Goal: Task Accomplishment & Management: Manage account settings

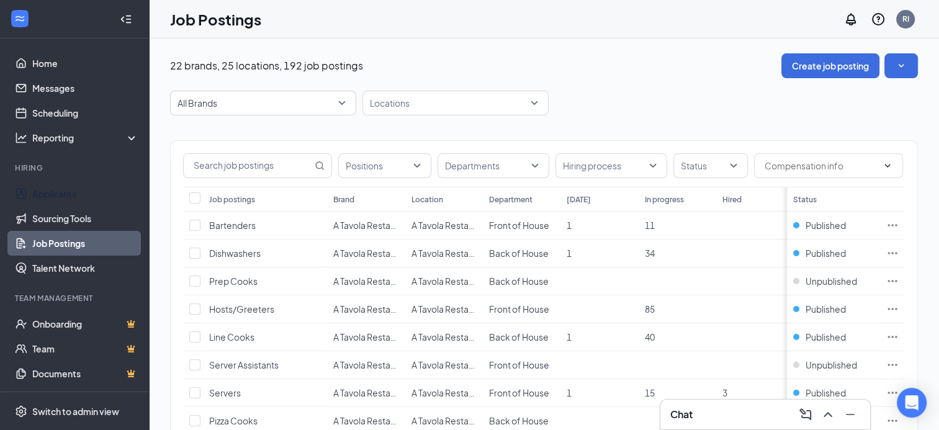
click at [75, 193] on link "Applicants" at bounding box center [85, 193] width 106 height 25
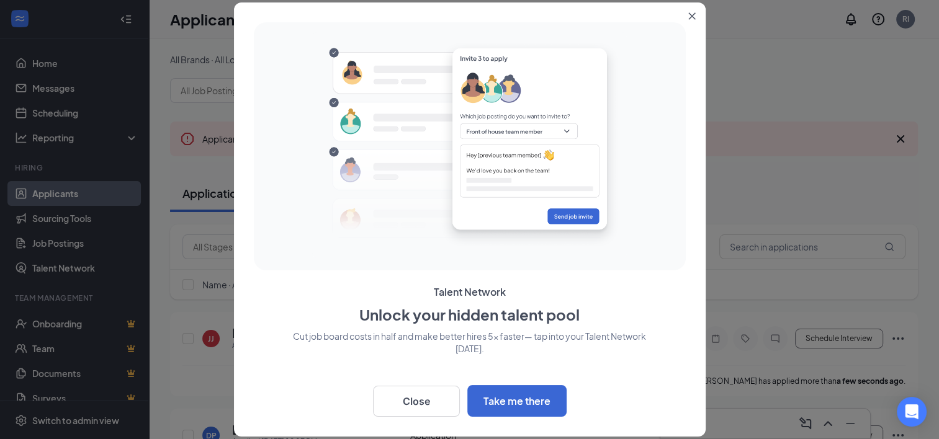
click at [695, 16] on icon "Close" at bounding box center [691, 15] width 7 height 7
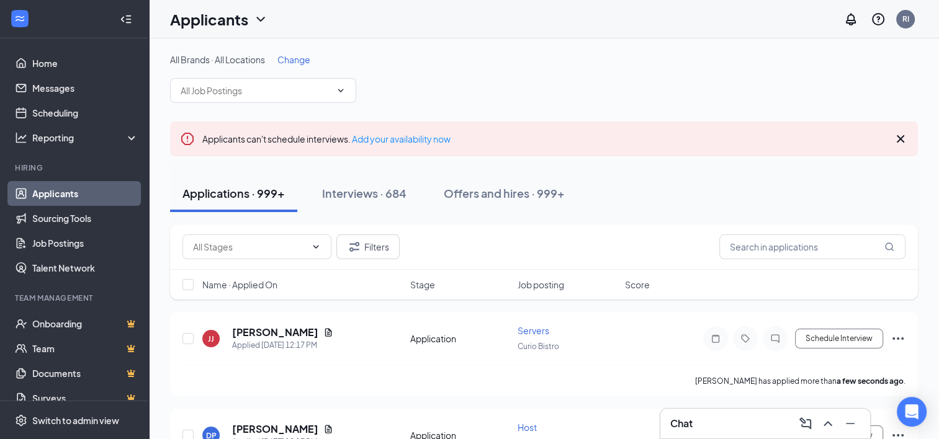
click at [308, 61] on span "Change" at bounding box center [293, 59] width 33 height 11
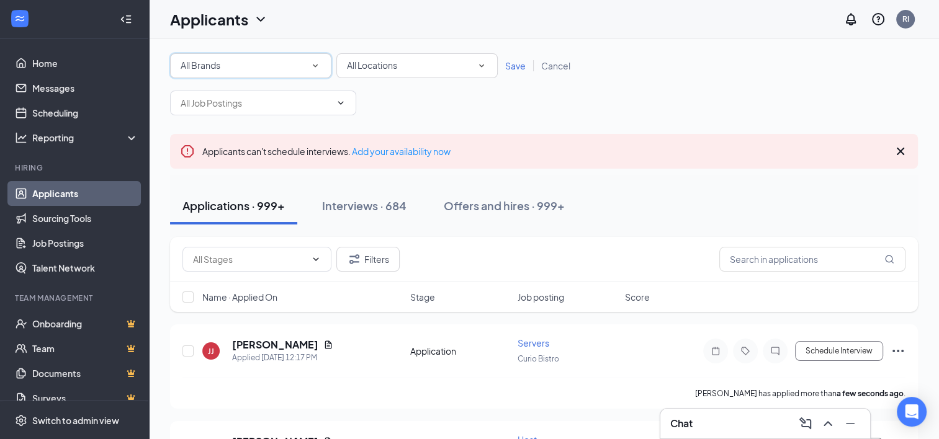
click at [309, 68] on div "All Brands" at bounding box center [251, 65] width 140 height 15
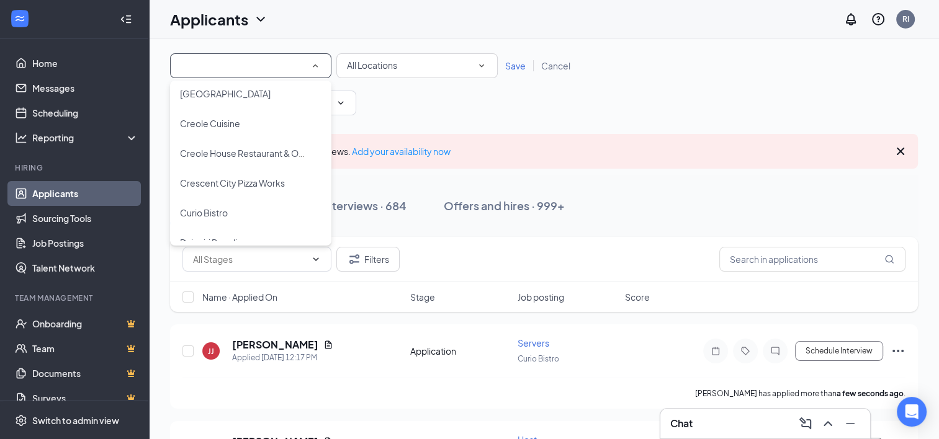
scroll to position [186, 0]
click at [230, 127] on span "Creole Cuisine" at bounding box center [210, 122] width 60 height 11
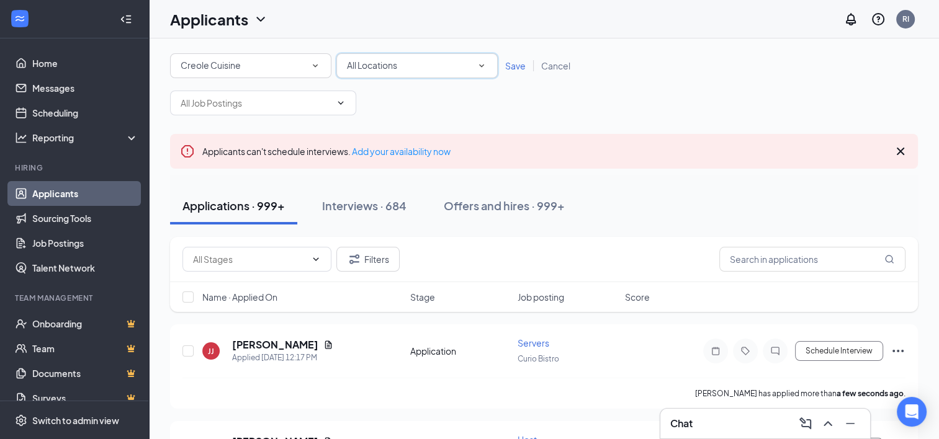
click at [433, 62] on div "All Locations" at bounding box center [417, 65] width 140 height 15
click at [394, 130] on span "Creole Cuisine" at bounding box center [376, 130] width 60 height 11
click at [518, 65] on span "Save" at bounding box center [515, 65] width 20 height 11
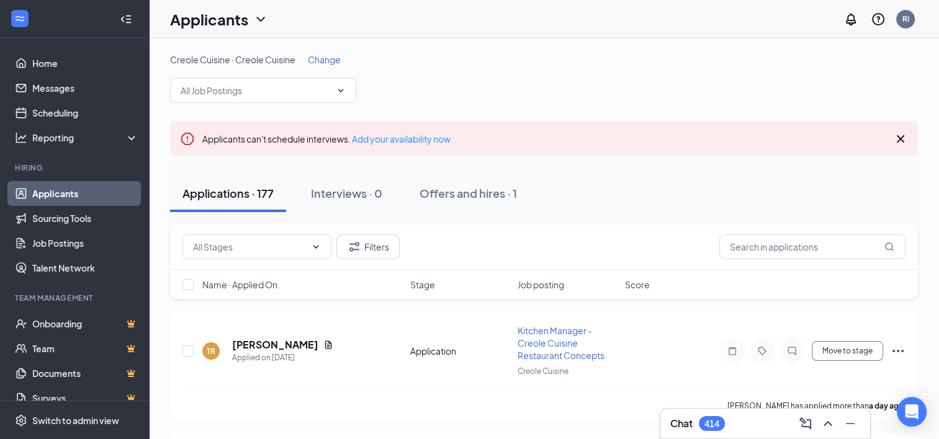
click at [319, 82] on span at bounding box center [263, 90] width 186 height 25
click at [336, 92] on icon "ChevronDown" at bounding box center [341, 91] width 10 height 10
click at [344, 89] on icon "ChevronDown" at bounding box center [341, 91] width 10 height 10
click at [59, 243] on link "Job Postings" at bounding box center [85, 243] width 106 height 25
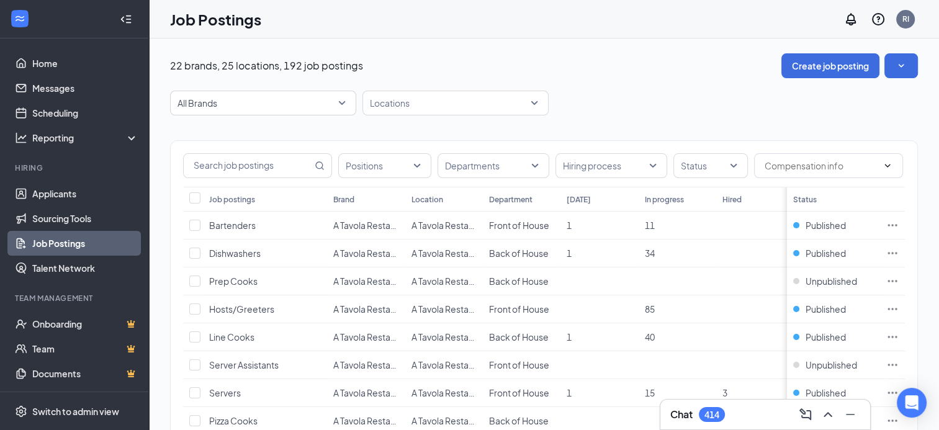
click at [339, 104] on span "All Brands" at bounding box center [263, 103] width 171 height 24
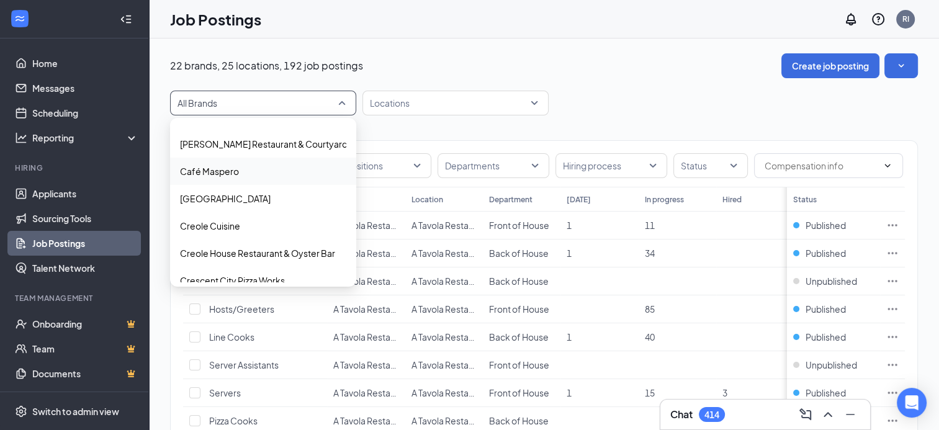
scroll to position [124, 0]
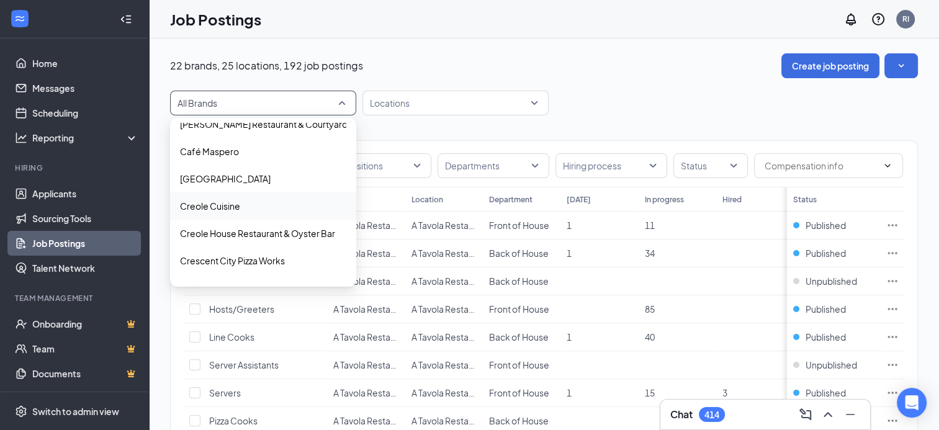
click at [243, 203] on span "Creole Cuisine" at bounding box center [263, 206] width 166 height 12
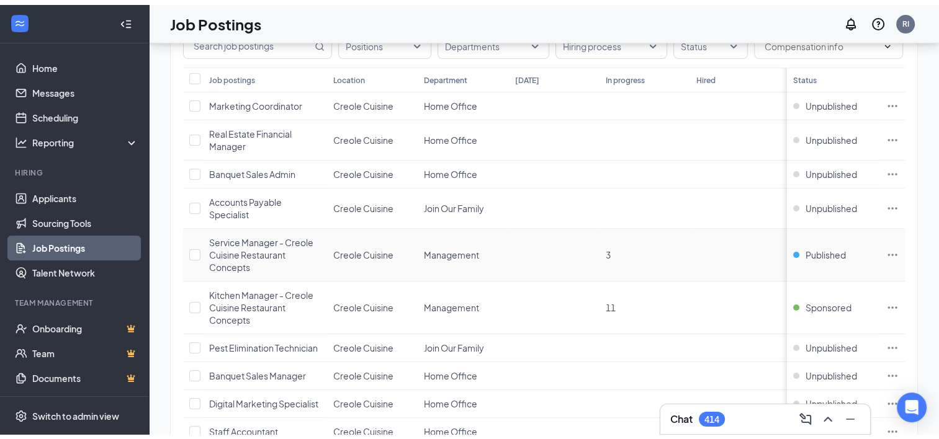
scroll to position [186, 0]
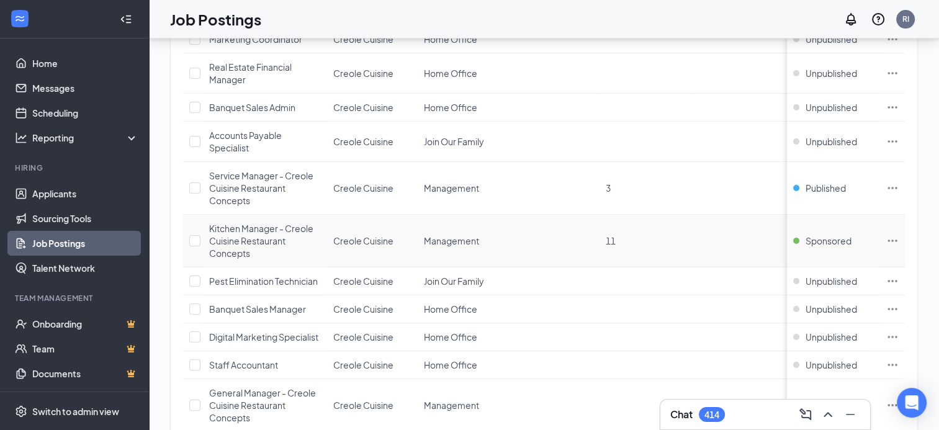
click at [613, 238] on span "11" at bounding box center [611, 240] width 10 height 11
click at [236, 239] on span "Kitchen Manager - Creole Cuisine Restaurant Concepts" at bounding box center [261, 241] width 104 height 36
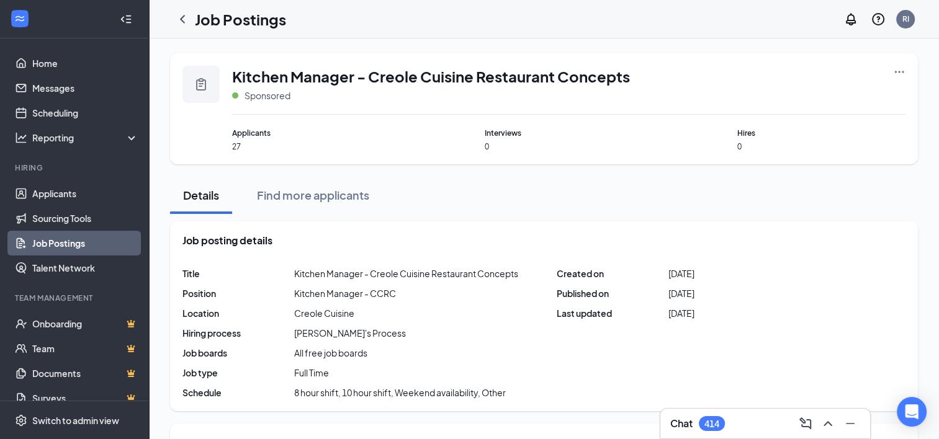
click at [184, 23] on icon "ChevronLeft" at bounding box center [182, 19] width 15 height 15
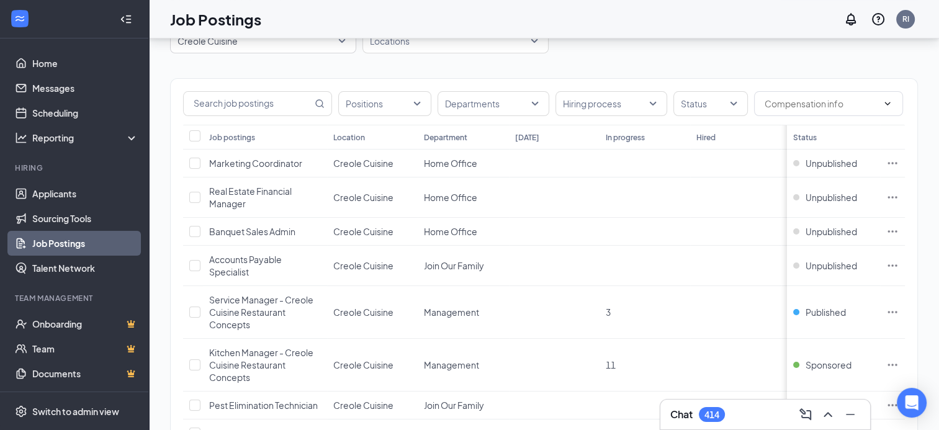
scroll to position [62, 9]
click at [889, 364] on icon "Ellipses" at bounding box center [892, 365] width 9 height 2
click at [641, 271] on td at bounding box center [645, 266] width 91 height 40
click at [606, 366] on span "11" at bounding box center [611, 364] width 10 height 11
click at [57, 191] on link "Applicants" at bounding box center [85, 193] width 106 height 25
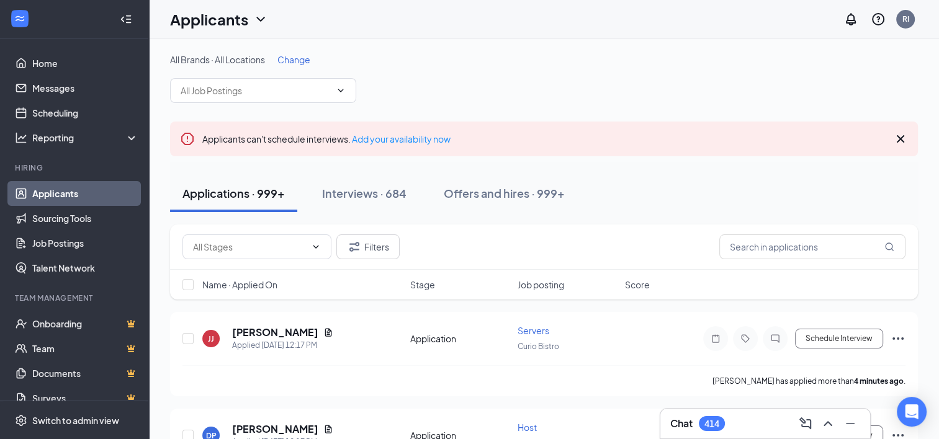
click at [336, 90] on icon "ChevronDown" at bounding box center [341, 91] width 10 height 10
click at [341, 90] on icon "ChevronDown" at bounding box center [341, 90] width 6 height 3
click at [303, 65] on span "Change" at bounding box center [293, 59] width 33 height 11
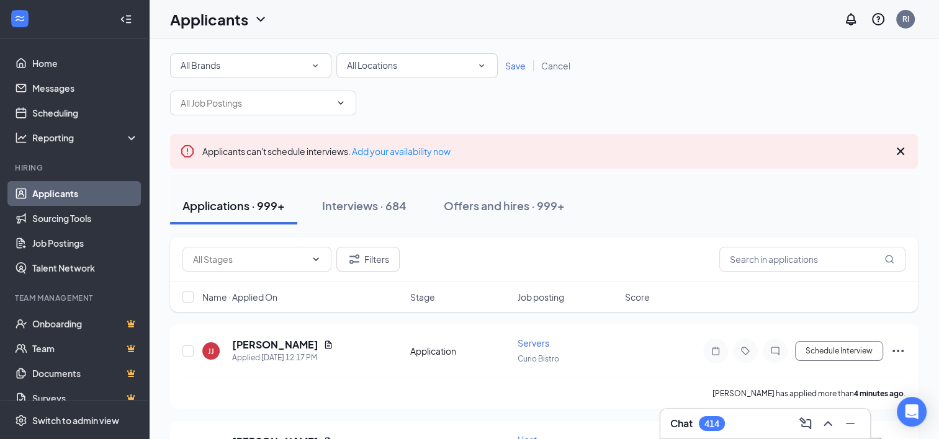
click at [312, 66] on icon "SmallChevronDown" at bounding box center [315, 65] width 11 height 11
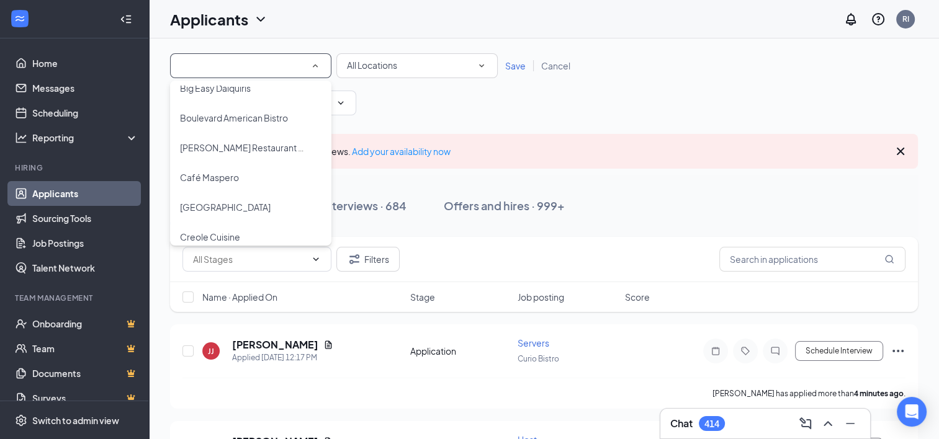
scroll to position [124, 0]
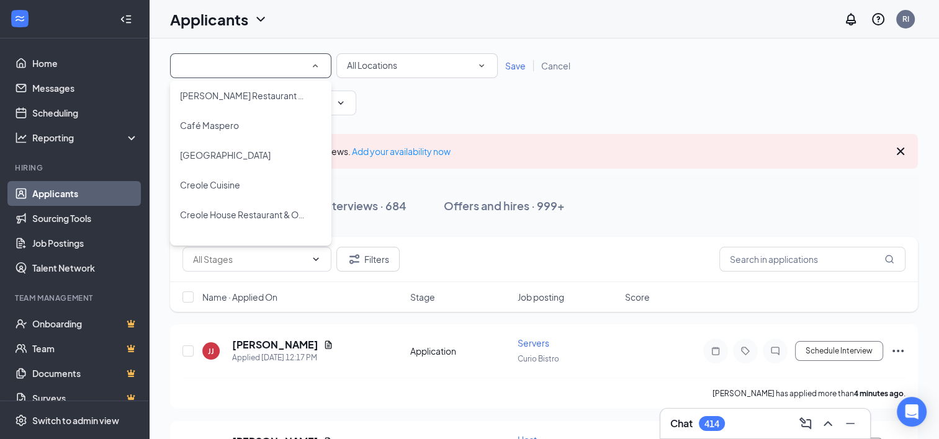
click at [227, 182] on span "Creole Cuisine" at bounding box center [210, 184] width 60 height 11
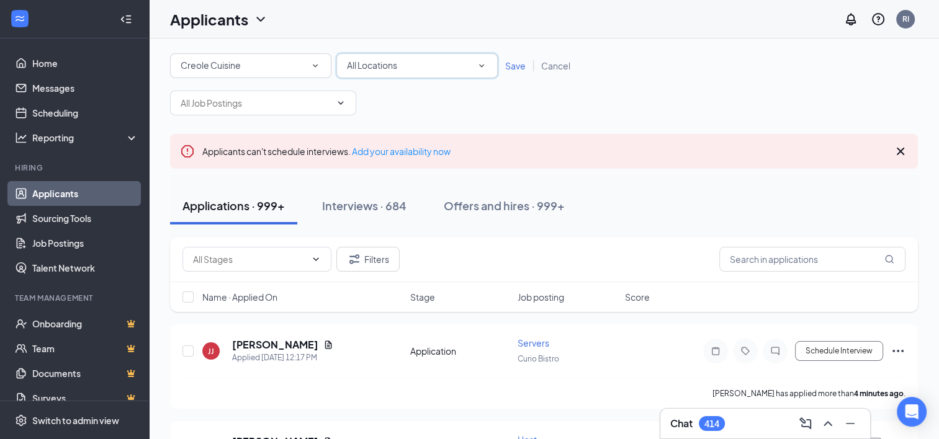
click at [479, 63] on icon "SmallChevronDown" at bounding box center [481, 65] width 11 height 11
click at [382, 128] on span "Creole Cuisine" at bounding box center [376, 130] width 60 height 11
click at [516, 66] on span "Save" at bounding box center [515, 65] width 20 height 11
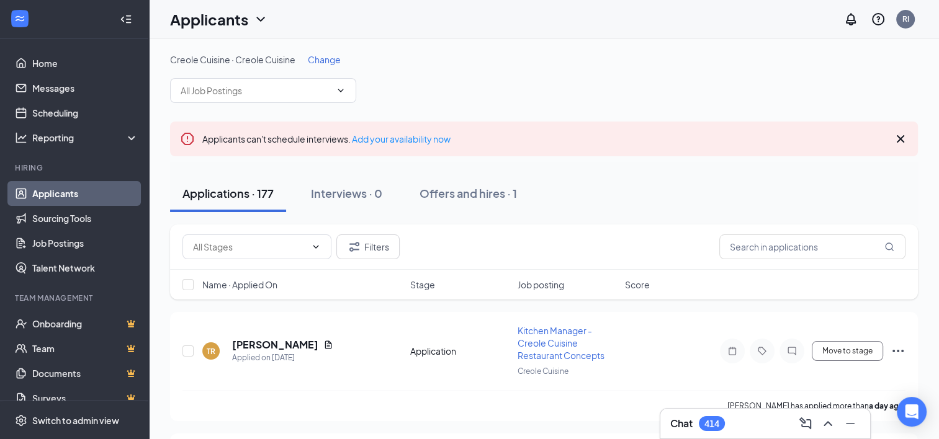
click at [336, 90] on icon "ChevronDown" at bounding box center [341, 91] width 10 height 10
click at [340, 92] on icon "ChevronDown" at bounding box center [341, 91] width 10 height 10
click at [340, 89] on icon "ChevronDown" at bounding box center [341, 91] width 10 height 10
click at [297, 94] on input "text" at bounding box center [256, 91] width 150 height 14
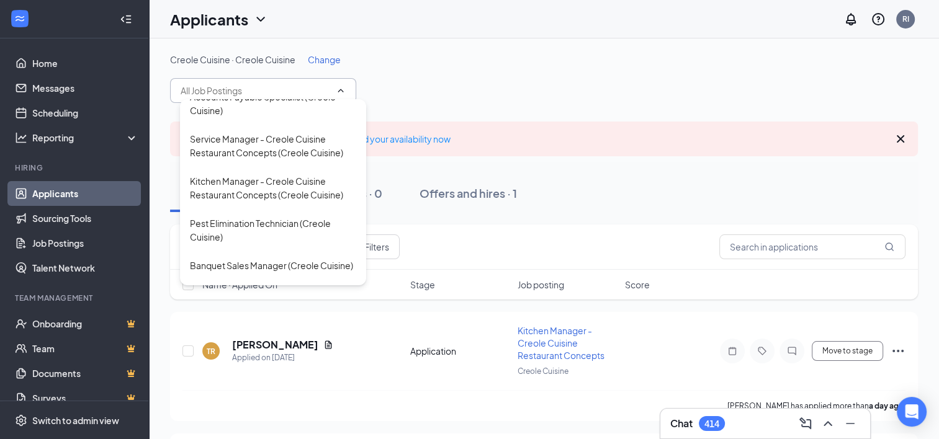
scroll to position [124, 0]
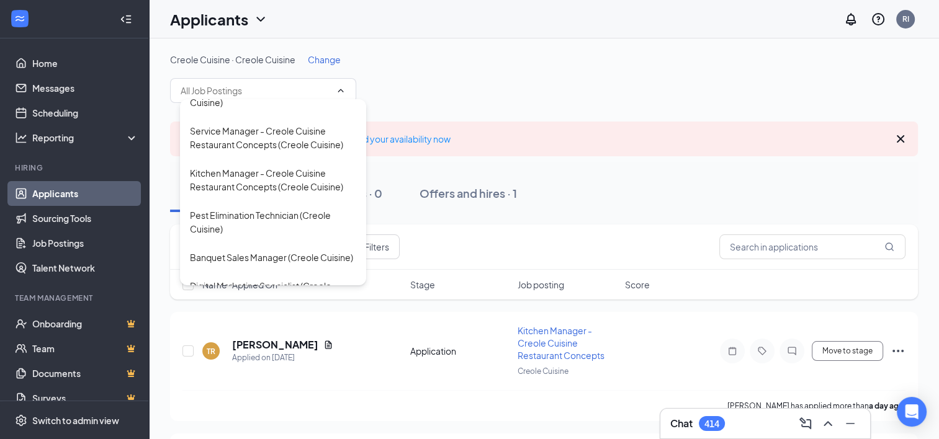
click at [242, 194] on div "Kitchen Manager - Creole Cuisine Restaurant Concepts (Creole Cuisine)" at bounding box center [273, 179] width 166 height 27
type input "Kitchen Manager - Creole Cuisine Restaurant Concepts (Creole Cuisine)"
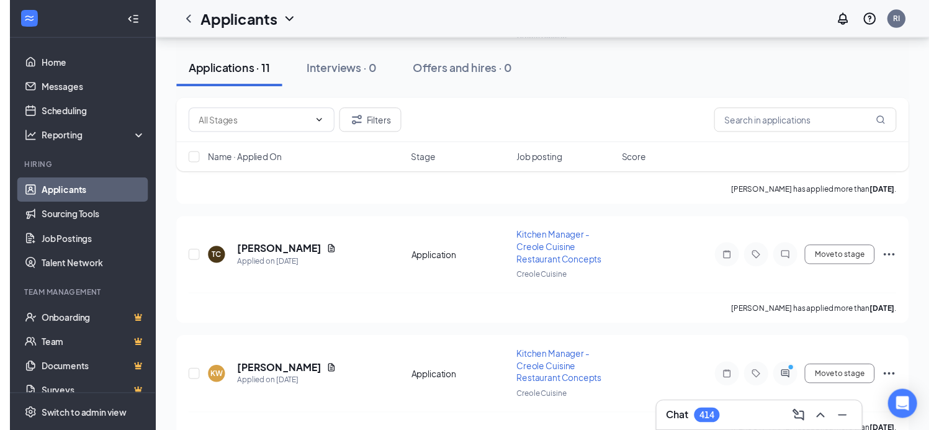
scroll to position [1230, 0]
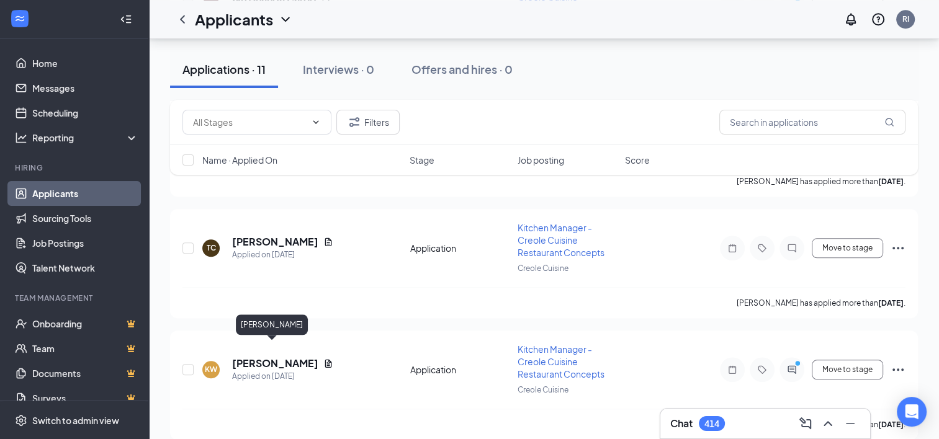
click at [283, 357] on h5 "[PERSON_NAME]" at bounding box center [275, 364] width 86 height 14
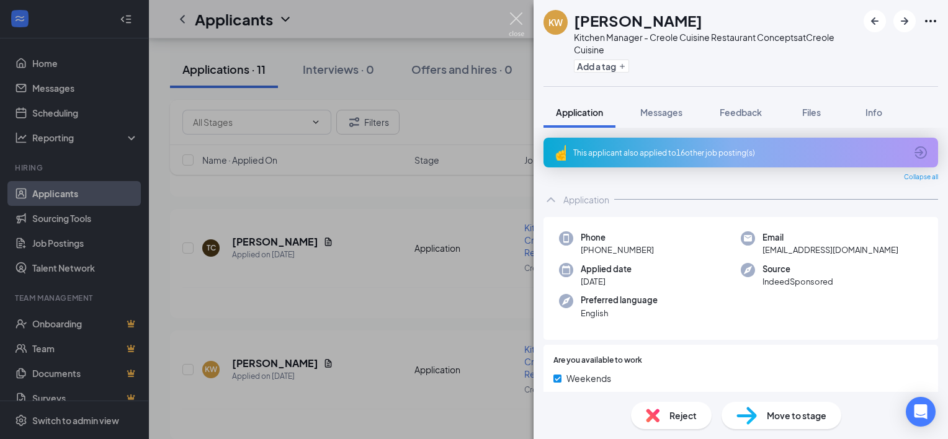
click at [514, 18] on img at bounding box center [517, 24] width 16 height 24
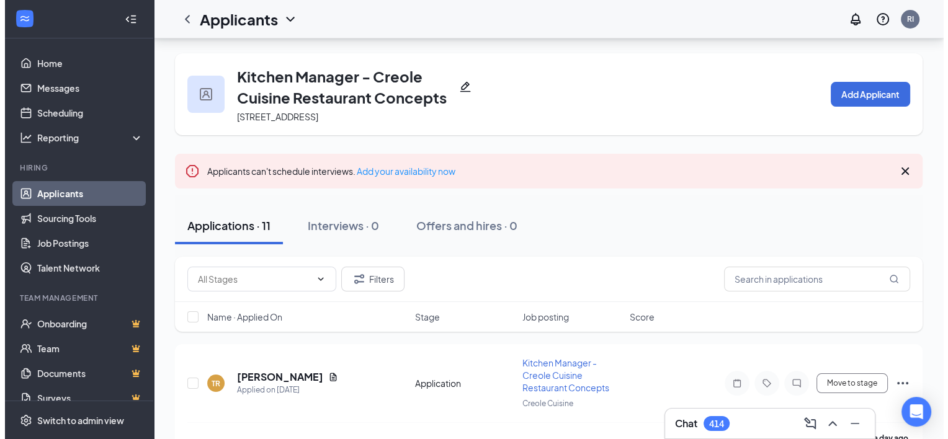
scroll to position [186, 0]
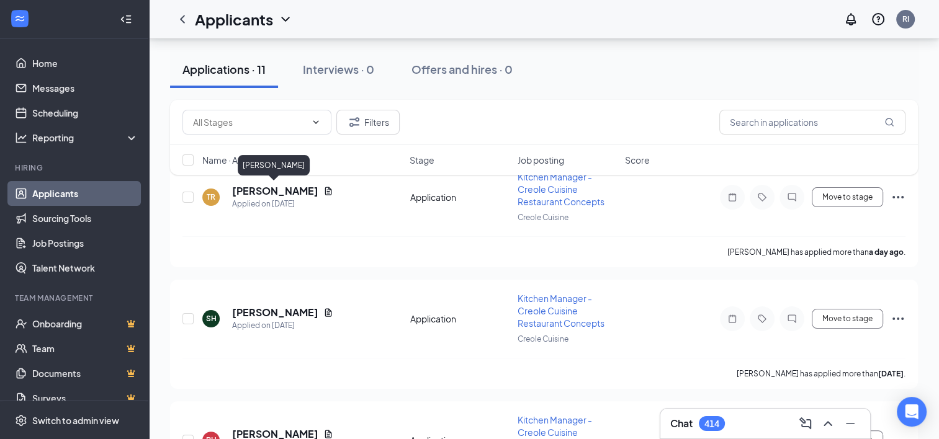
click at [277, 192] on h5 "[PERSON_NAME]" at bounding box center [275, 191] width 86 height 14
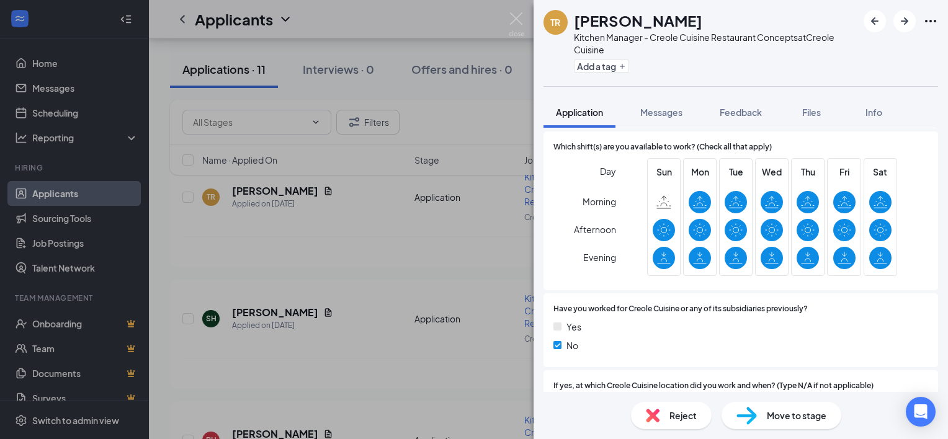
scroll to position [434, 0]
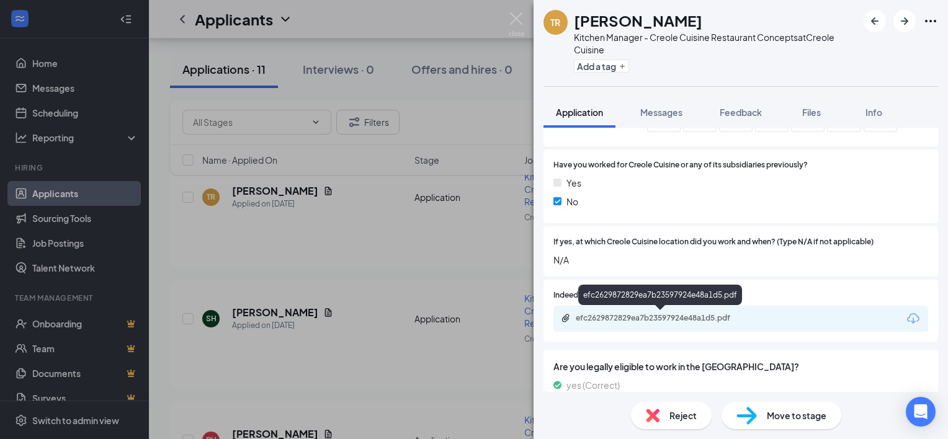
click at [698, 317] on div "efc2629872829ea7b23597924e48a1d5.pdf" at bounding box center [663, 318] width 174 height 10
click at [904, 19] on icon "ArrowRight" at bounding box center [905, 21] width 15 height 15
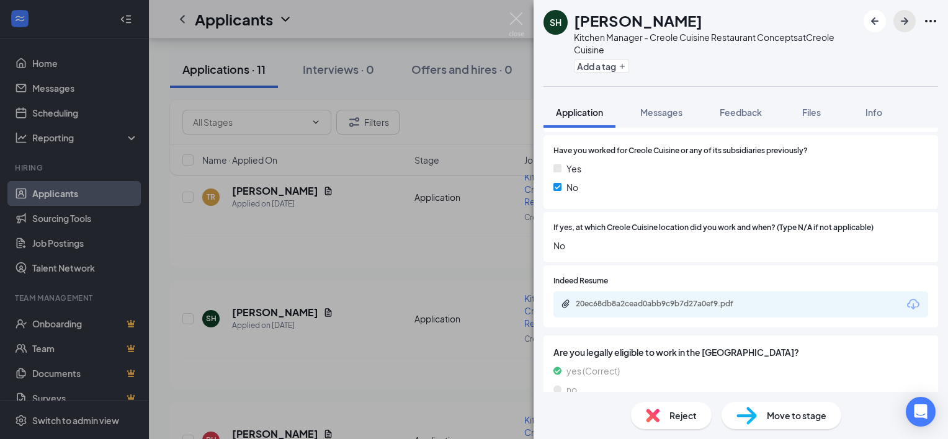
scroll to position [497, 0]
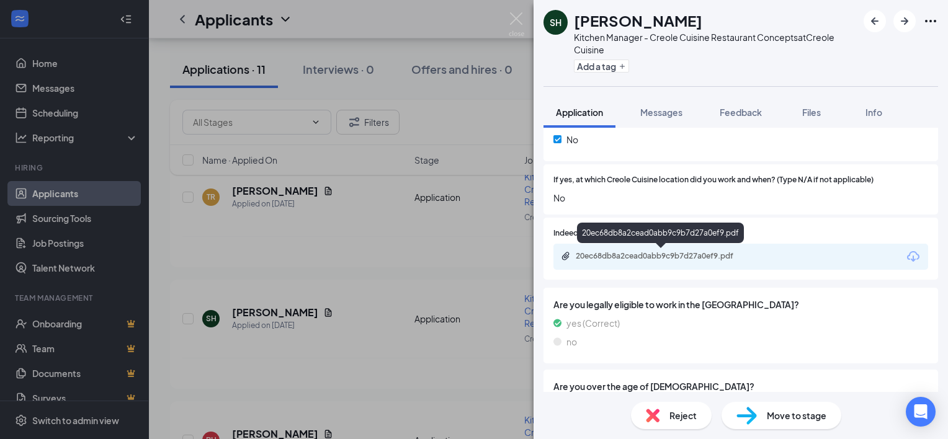
click at [679, 258] on div "20ec68db8a2cead0abb9c9b7d27a0ef9.pdf" at bounding box center [663, 256] width 174 height 10
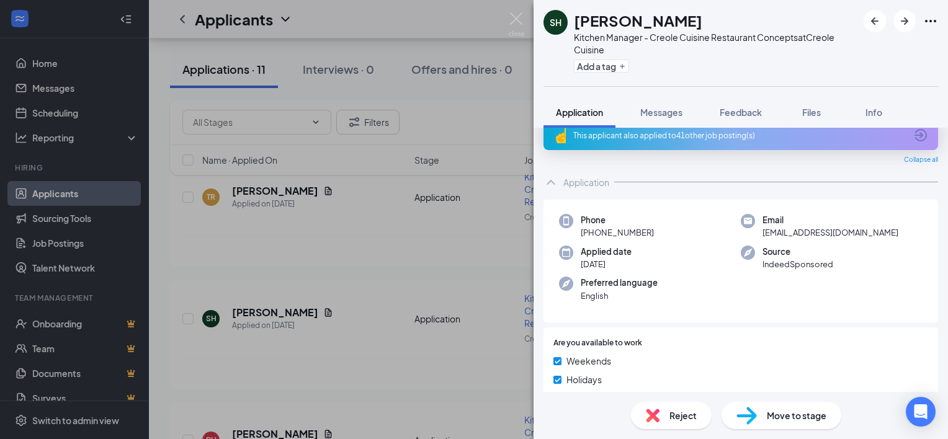
scroll to position [0, 0]
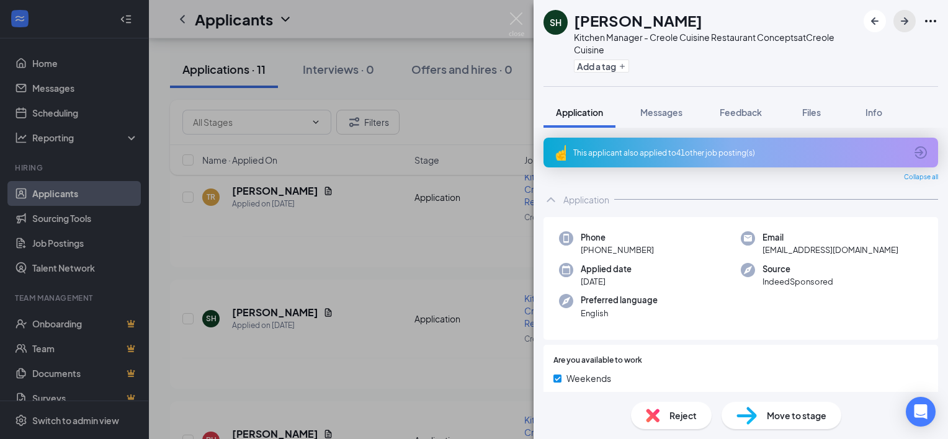
click at [908, 20] on icon "ArrowRight" at bounding box center [904, 20] width 7 height 7
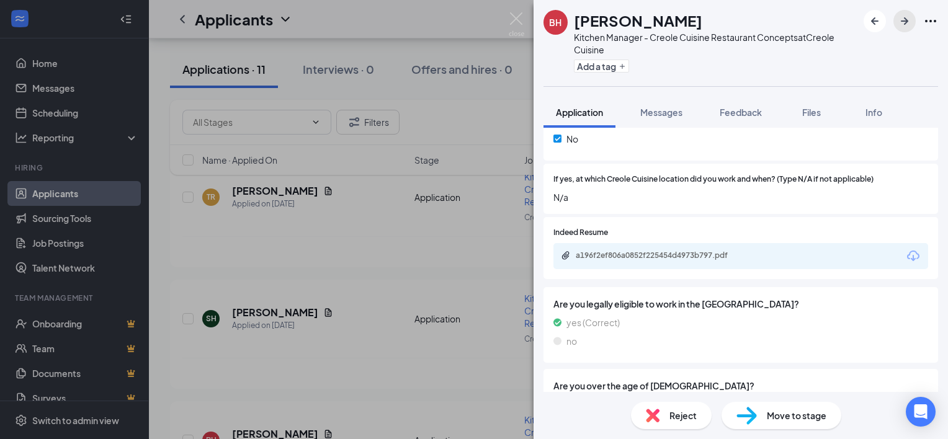
scroll to position [553, 0]
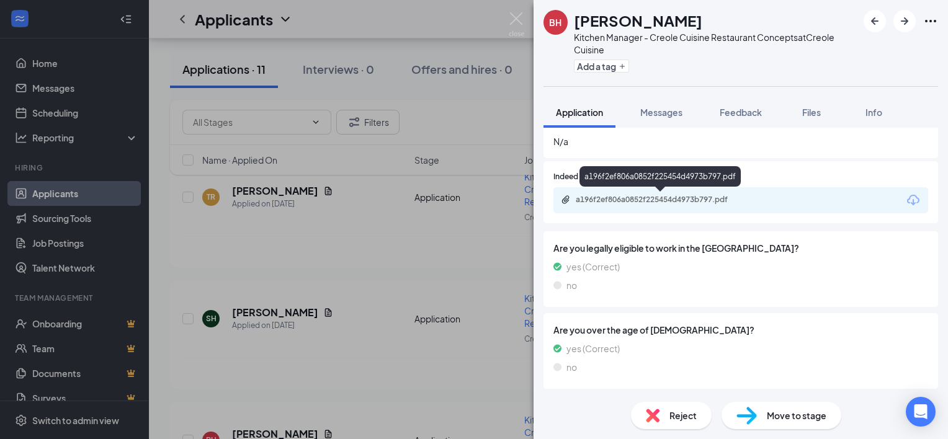
click at [639, 196] on div "a196f2ef806a0852f225454d4973b797.pdf" at bounding box center [663, 200] width 174 height 10
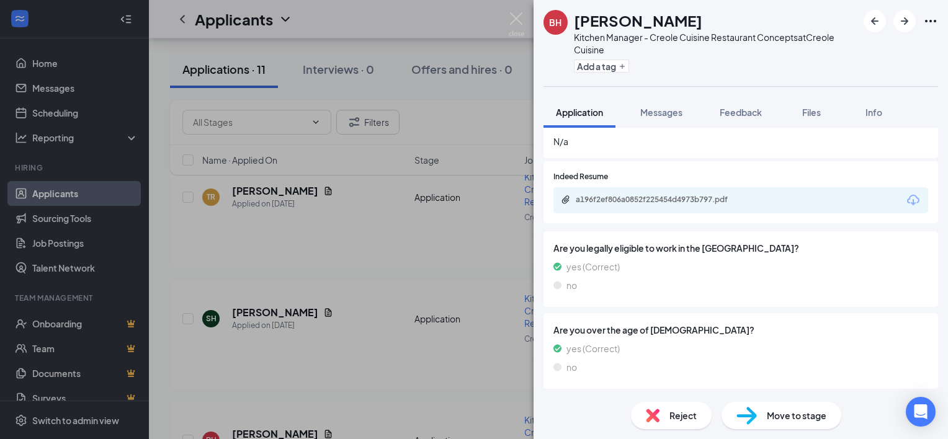
scroll to position [548, 0]
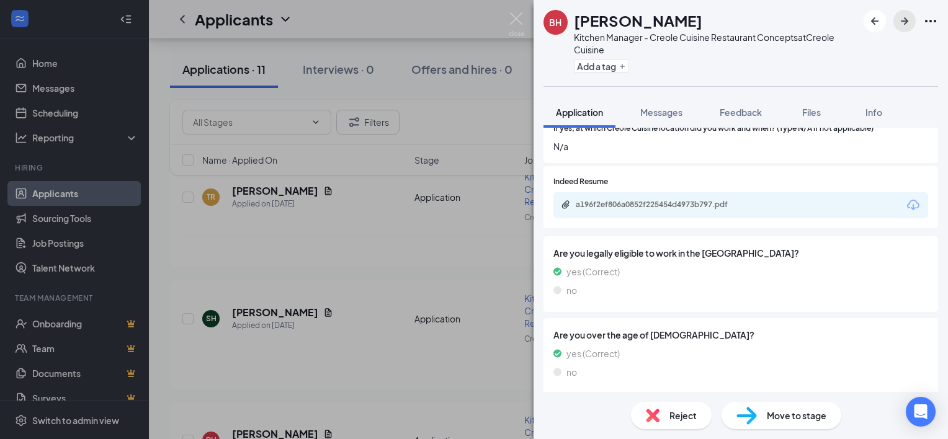
click at [898, 25] on icon "ArrowRight" at bounding box center [905, 21] width 15 height 15
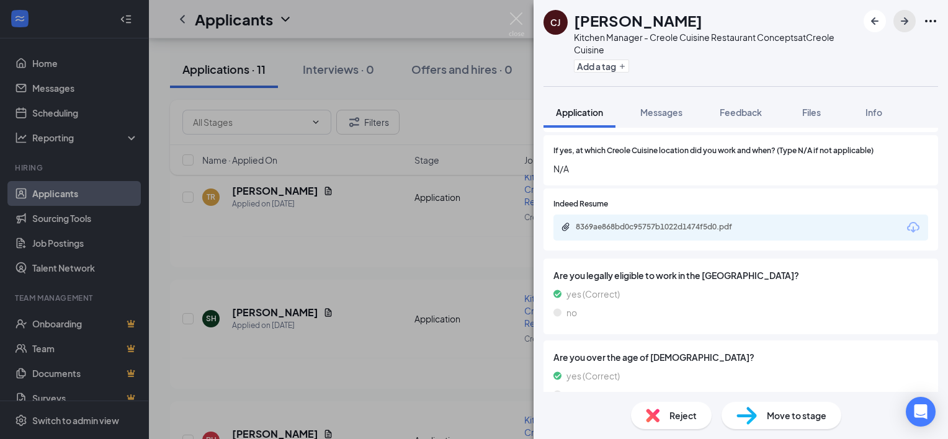
scroll to position [553, 0]
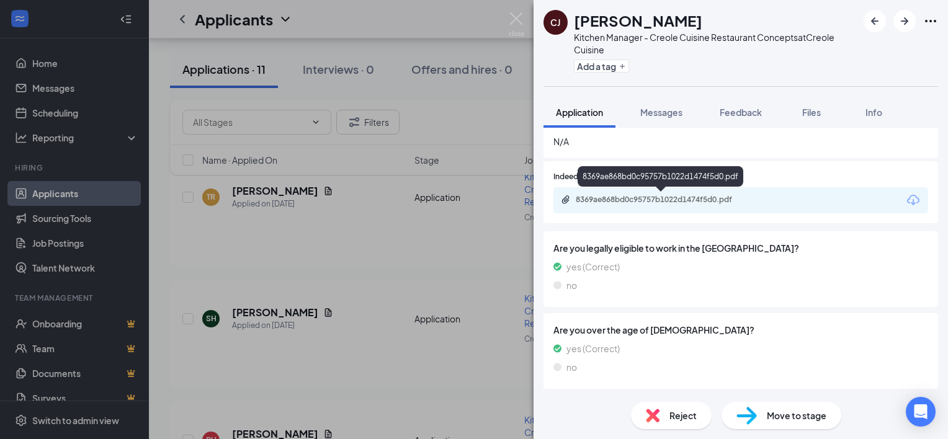
click at [672, 196] on div "8369ae868bd0c95757b1022d1474f5d0.pdf" at bounding box center [663, 200] width 174 height 10
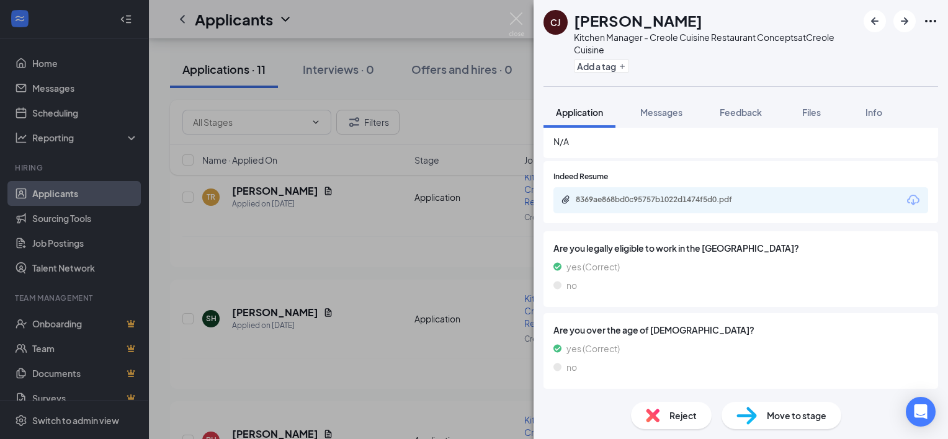
scroll to position [548, 0]
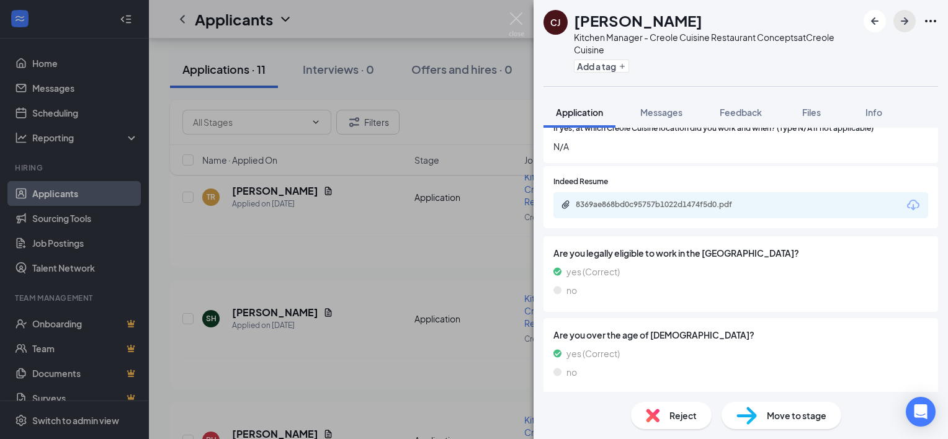
click at [909, 16] on icon "ArrowRight" at bounding box center [905, 21] width 15 height 15
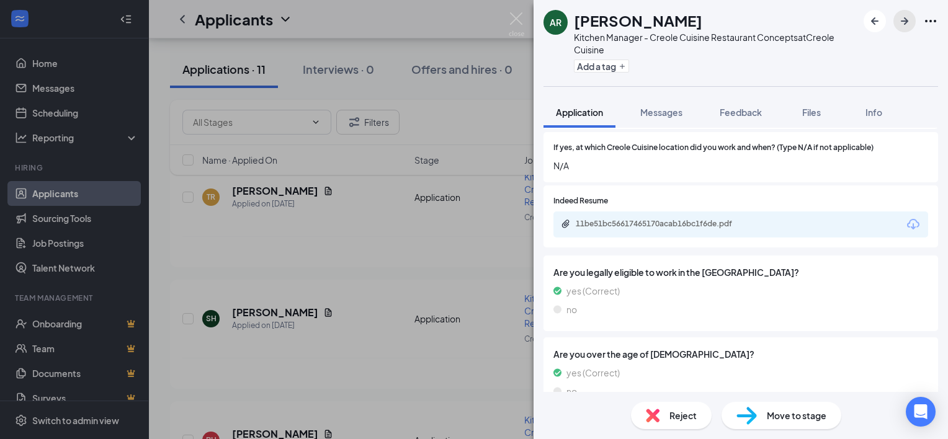
scroll to position [497, 0]
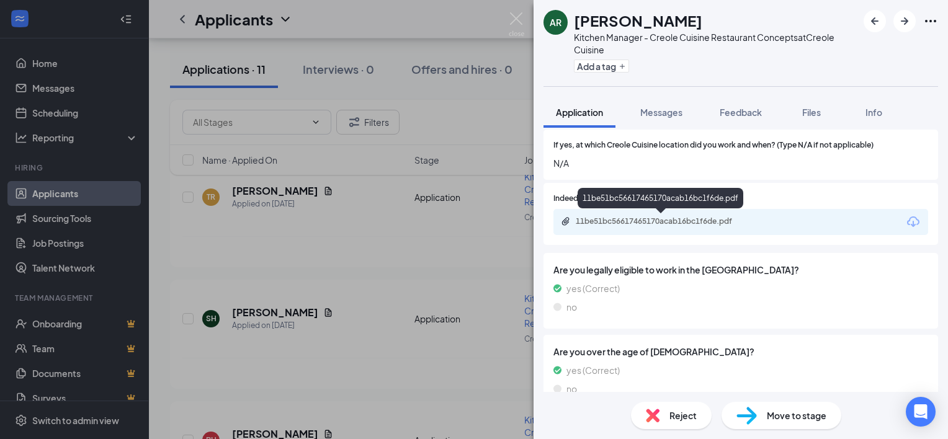
click at [613, 223] on div "11be51bc56617465170acab16bc1f6de.pdf" at bounding box center [663, 222] width 174 height 10
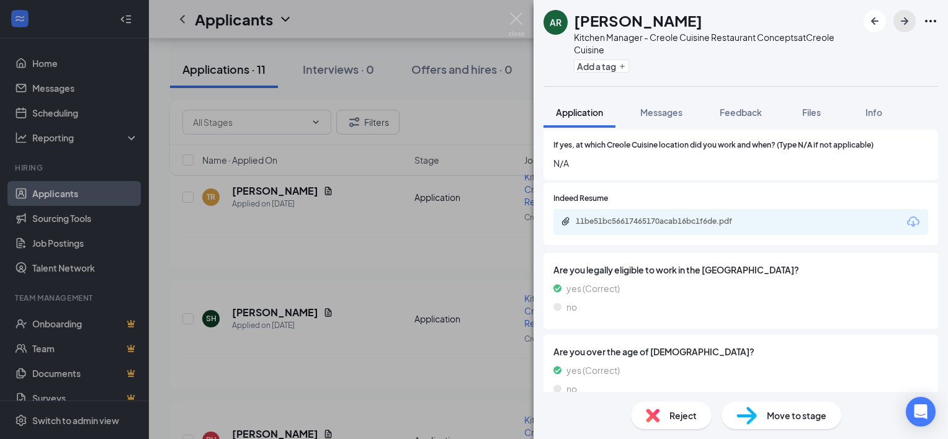
click at [907, 28] on icon "ArrowRight" at bounding box center [905, 21] width 15 height 15
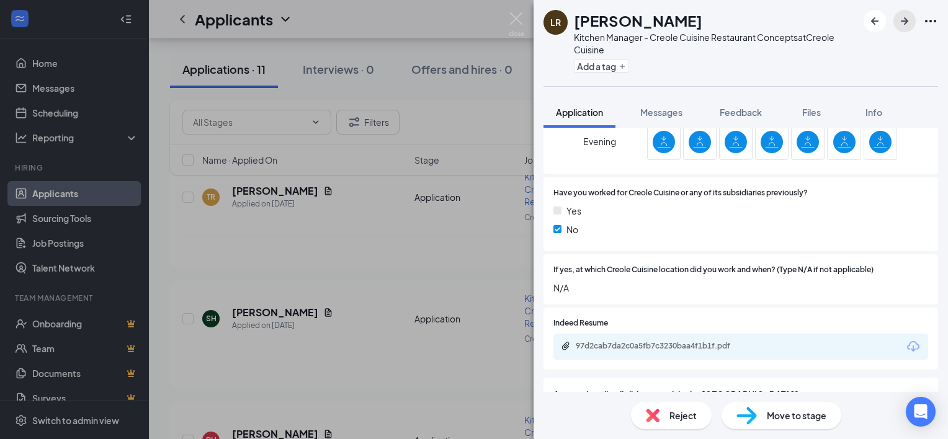
scroll to position [434, 0]
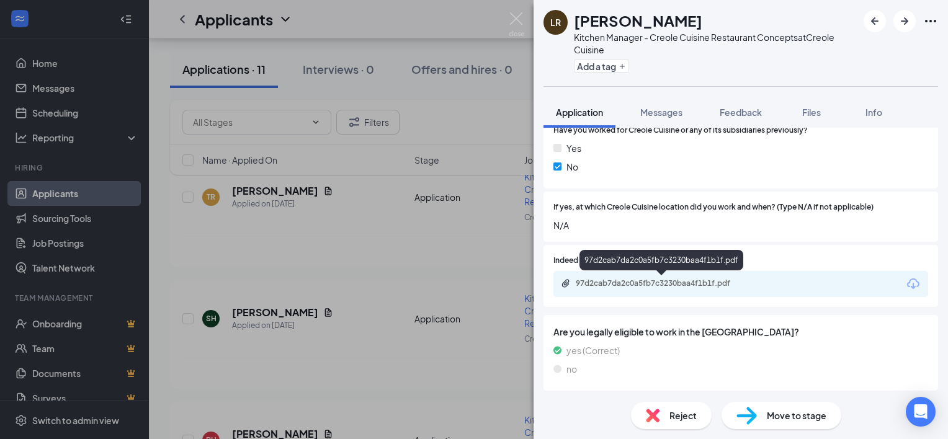
click at [653, 288] on div "97d2cab7da2c0a5fb7c3230baa4f1b1f.pdf" at bounding box center [663, 284] width 174 height 10
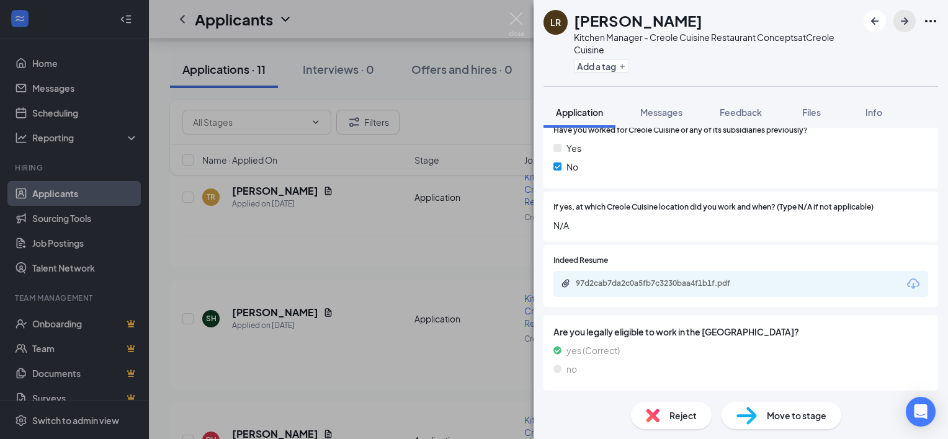
click at [906, 22] on icon "ArrowRight" at bounding box center [904, 20] width 7 height 7
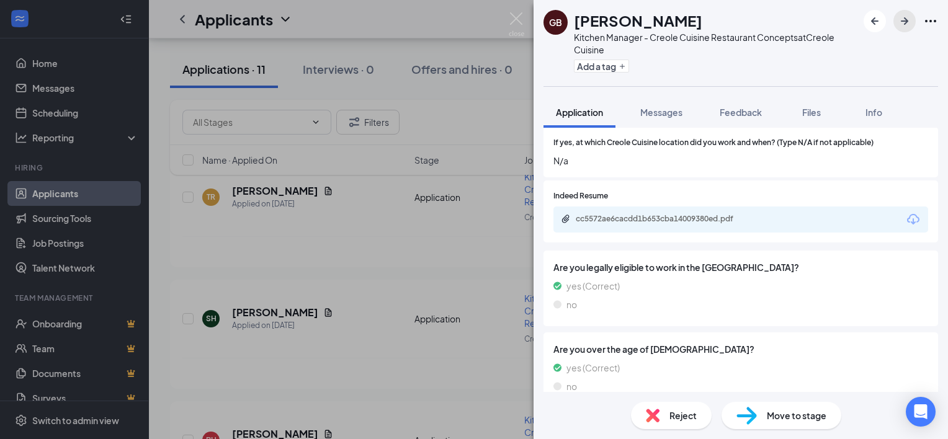
scroll to position [553, 0]
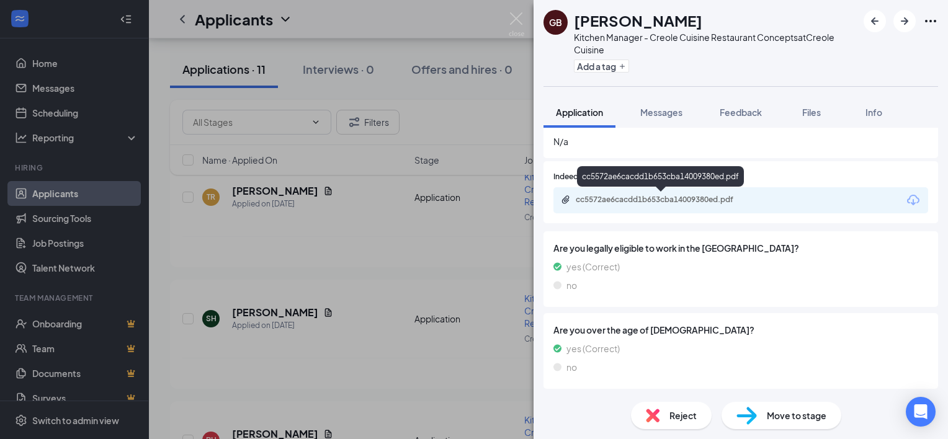
click at [682, 204] on div "cc5572ae6cacdd1b653cba14009380ed.pdf" at bounding box center [663, 200] width 174 height 10
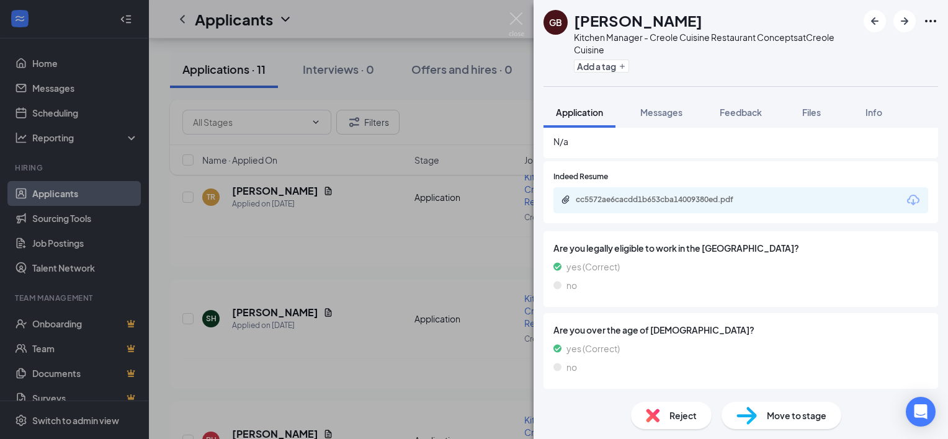
scroll to position [548, 0]
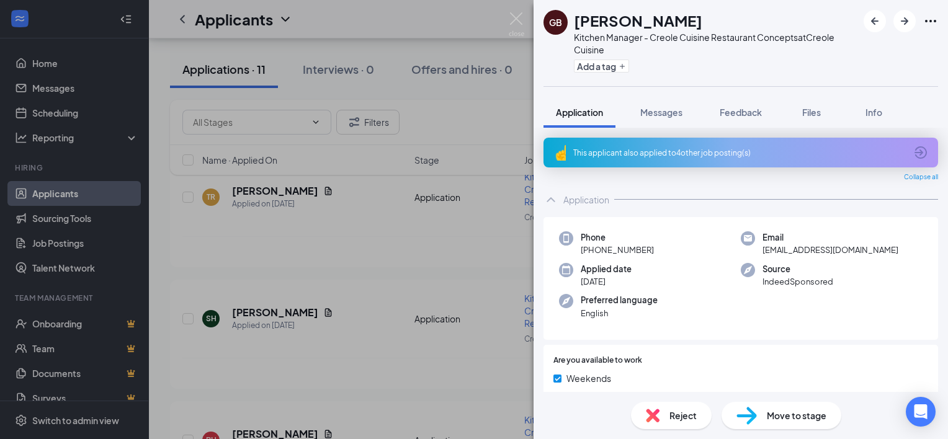
scroll to position [548, 0]
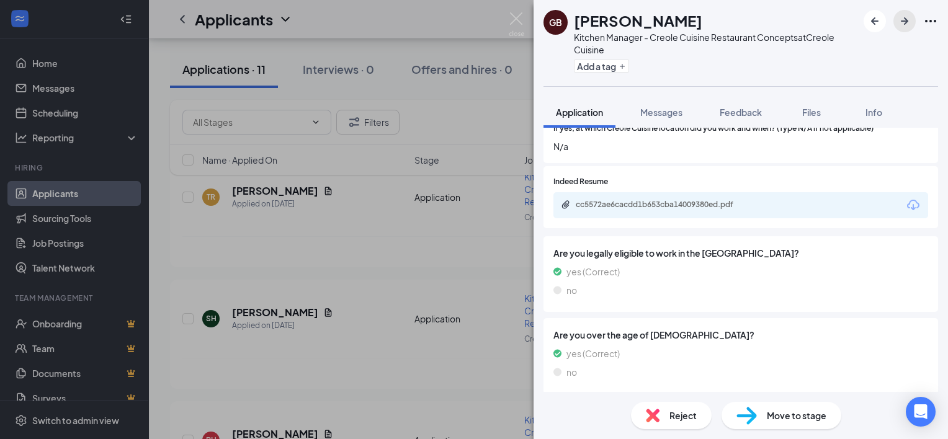
click at [901, 18] on icon "ArrowRight" at bounding box center [905, 21] width 15 height 15
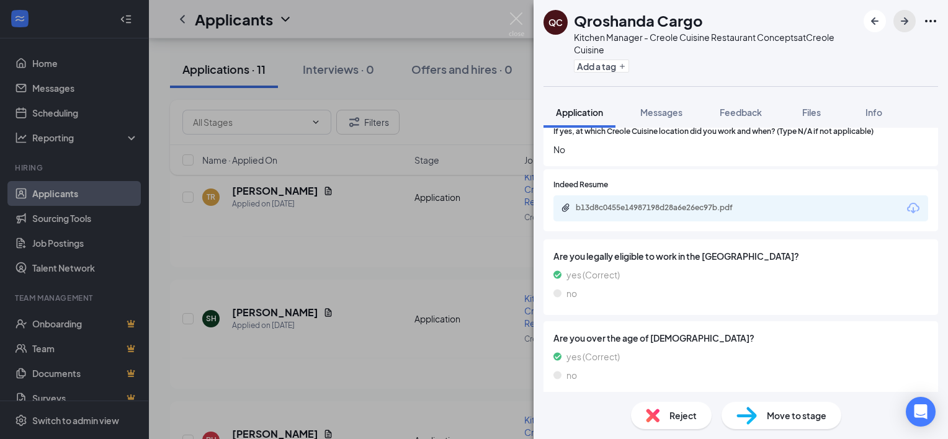
scroll to position [518, 0]
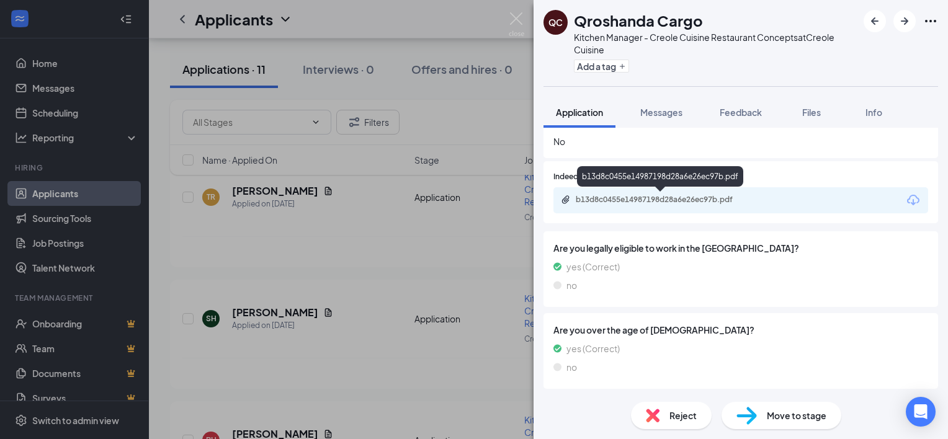
click at [623, 202] on div "b13d8c0455e14987198d28a6e26ec97b.pdf" at bounding box center [663, 200] width 174 height 10
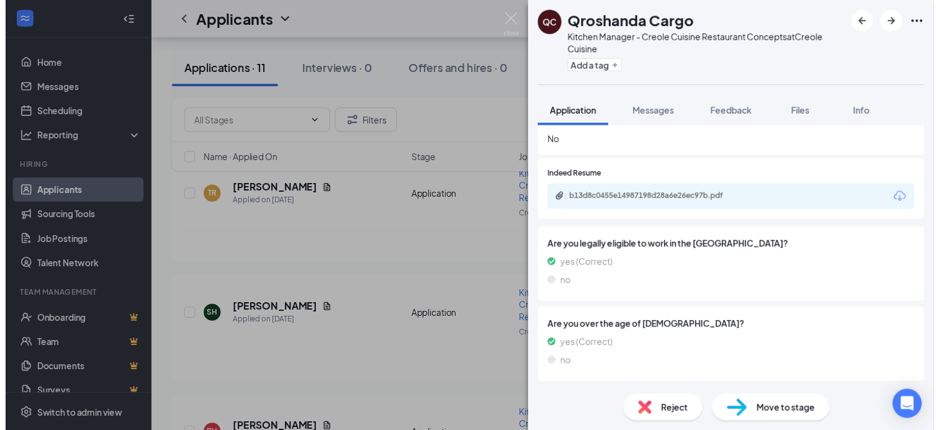
scroll to position [513, 0]
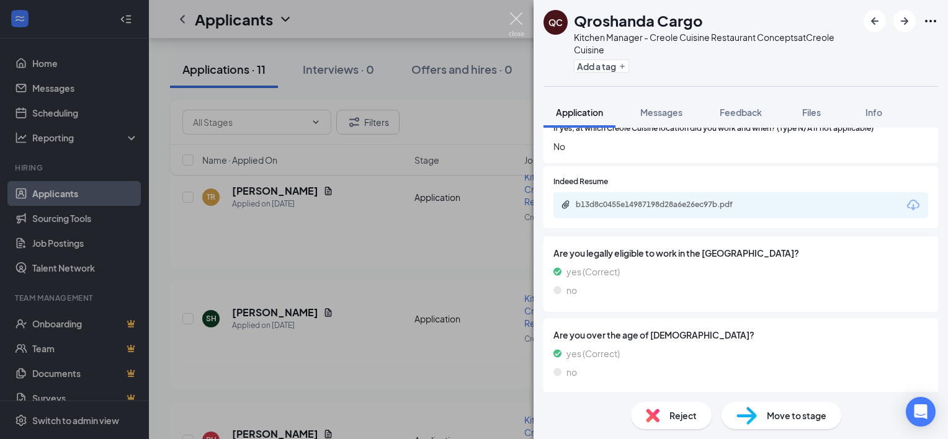
click at [518, 20] on img at bounding box center [517, 24] width 16 height 24
